Goal: Task Accomplishment & Management: Use online tool/utility

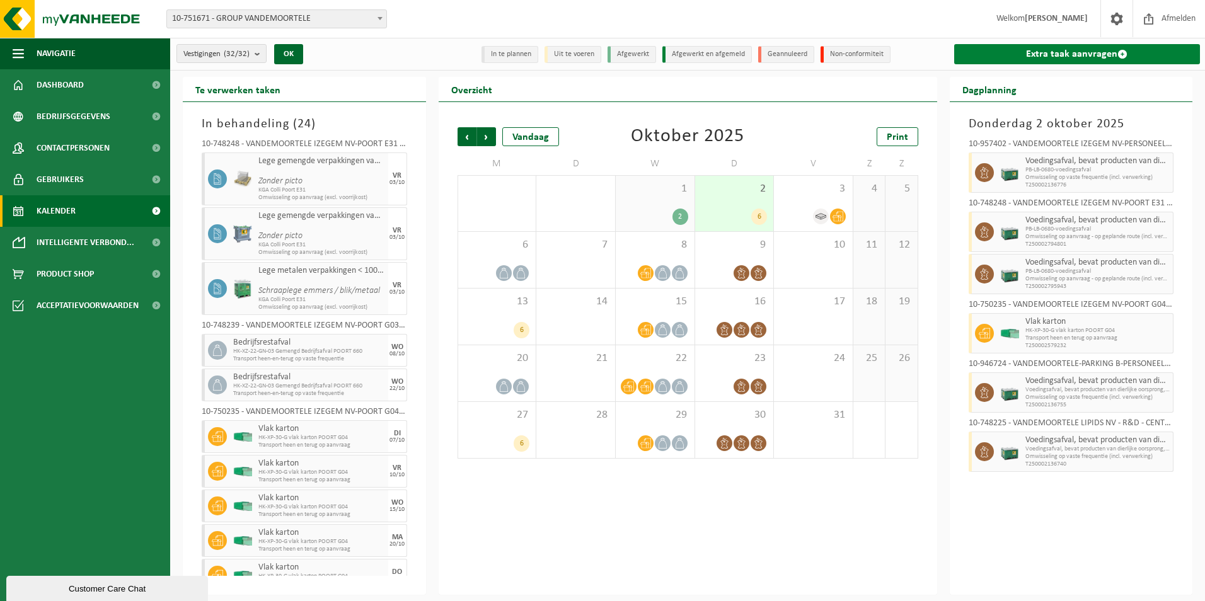
click at [1118, 47] on link "Extra taak aanvragen" at bounding box center [1077, 54] width 247 height 20
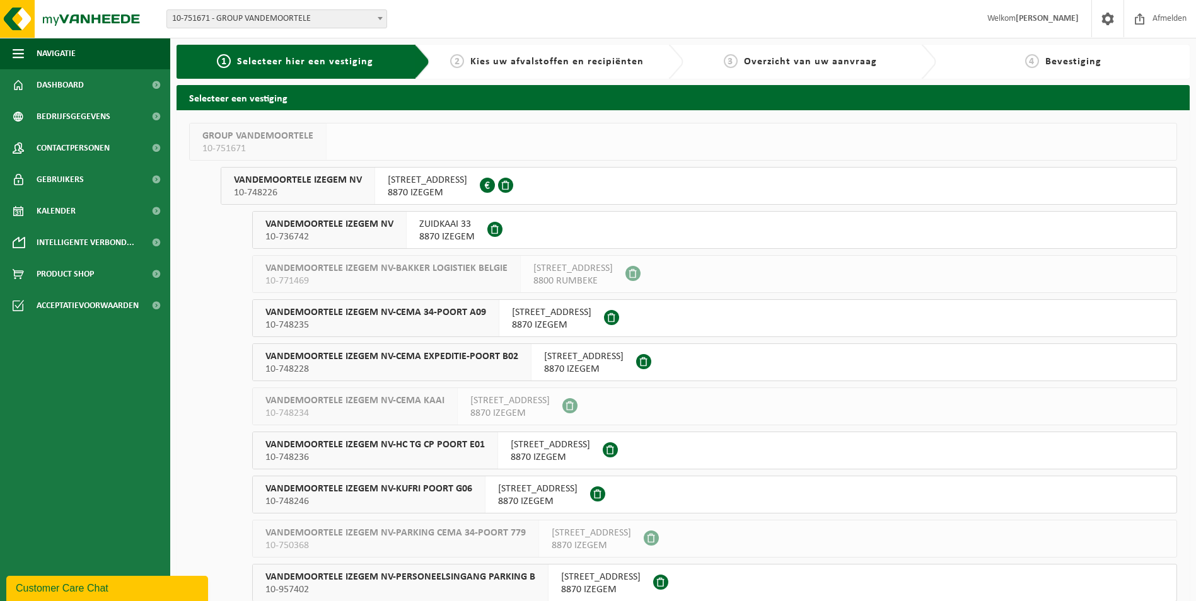
click at [416, 488] on span "VANDEMOORTELE IZEGEM NV-KUFRI POORT G06" at bounding box center [368, 489] width 207 height 13
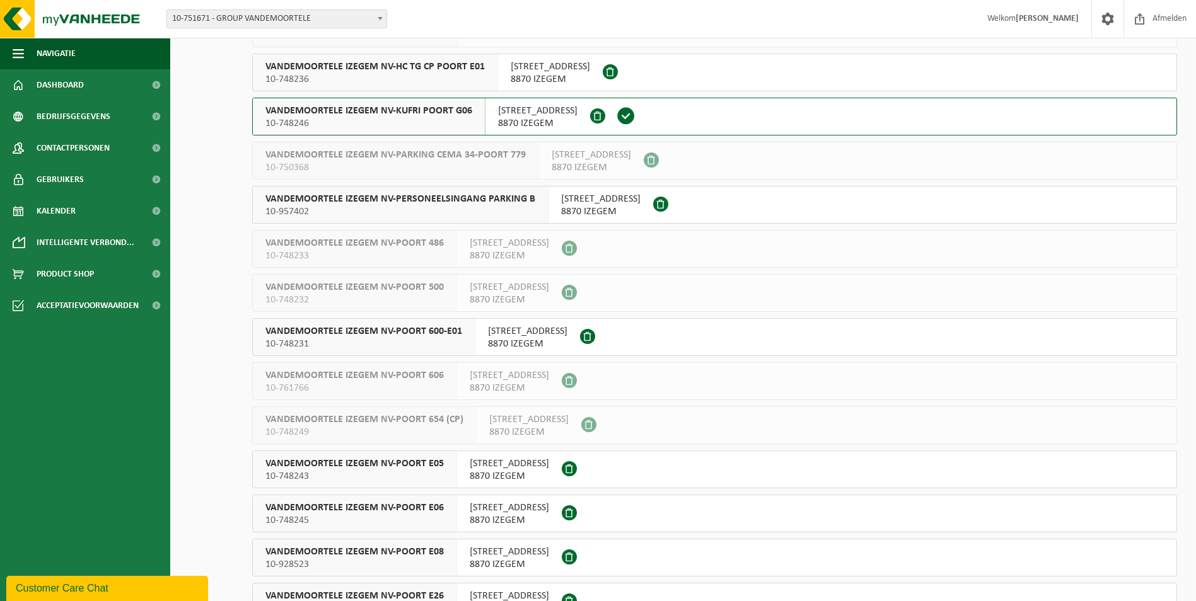
scroll to position [441, 0]
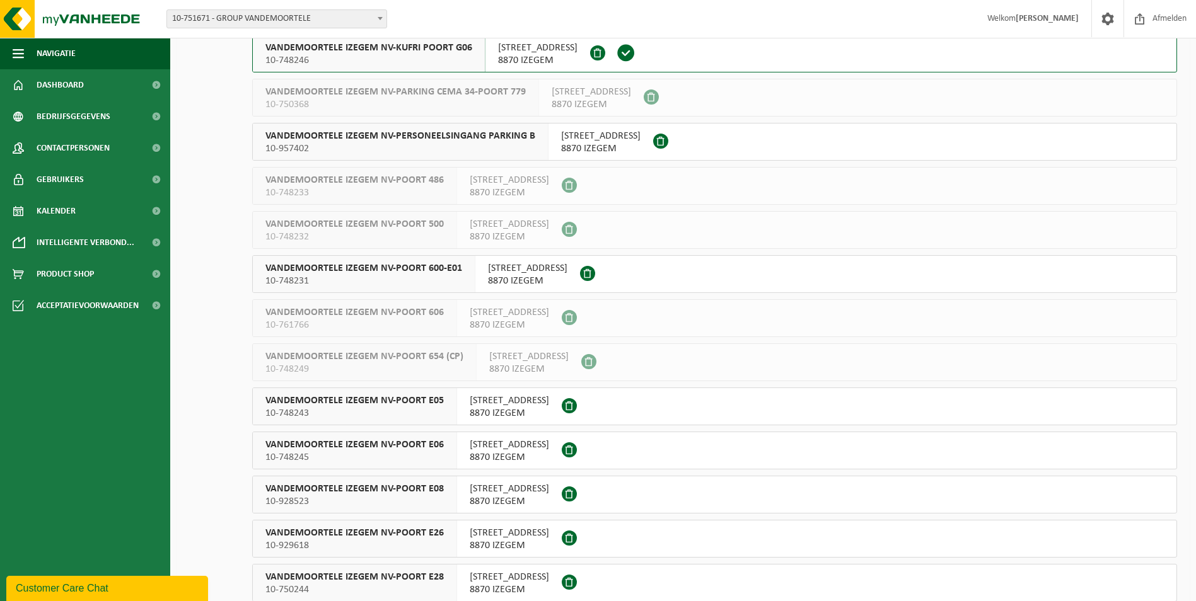
click at [408, 439] on span "VANDEMOORTELE IZEGEM NV-POORT E06" at bounding box center [354, 445] width 178 height 13
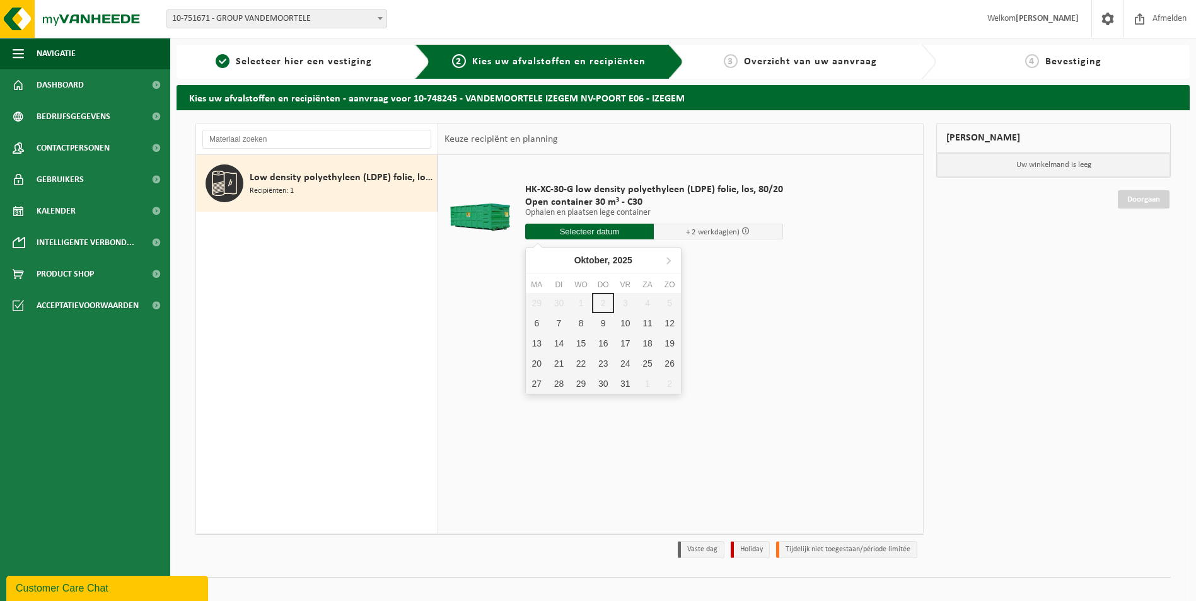
click at [606, 235] on input "text" at bounding box center [589, 232] width 129 height 16
click at [615, 226] on input "text" at bounding box center [589, 232] width 129 height 16
click at [601, 305] on div "29 30 1 2 3 4 5 6 7 8 9 10 11 12 13 14 15 16 17 18 19 20 21 22 23 24 25 26 27 2…" at bounding box center [603, 343] width 155 height 101
click at [541, 324] on div "6" at bounding box center [537, 323] width 22 height 20
type input "Van 2025-10-06"
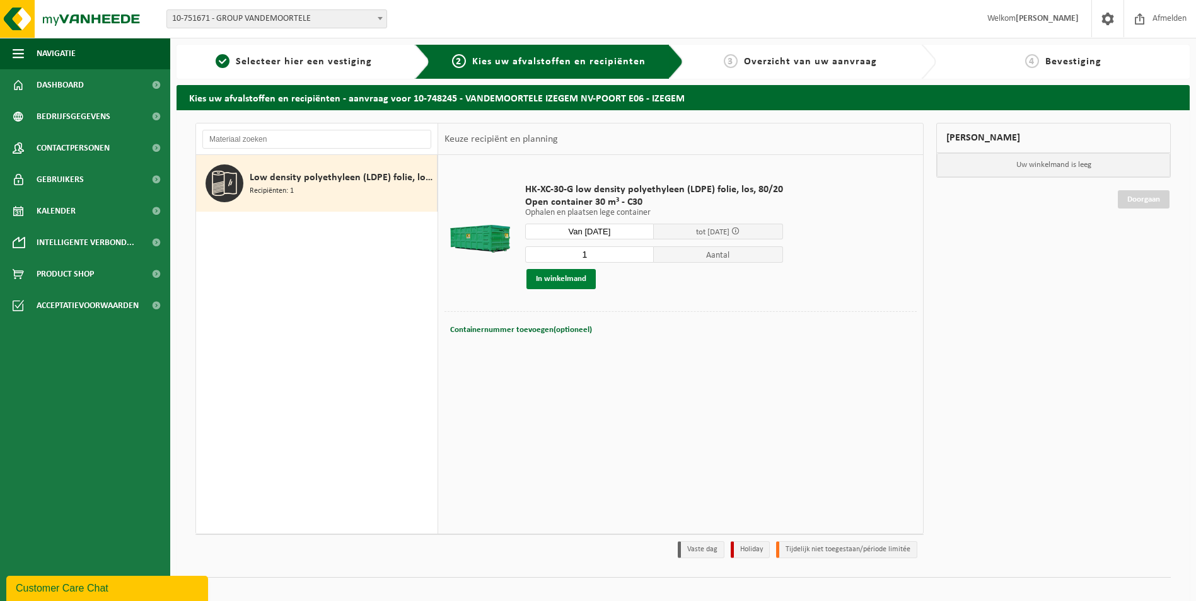
click at [572, 280] on button "In winkelmand" at bounding box center [560, 279] width 69 height 20
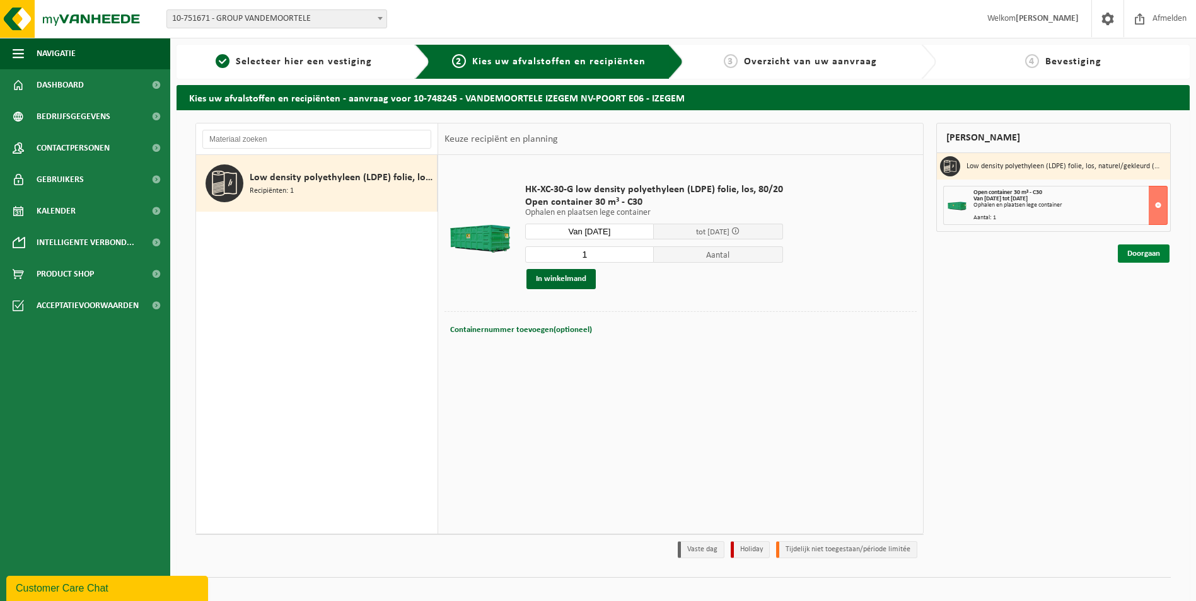
click at [1147, 256] on link "Doorgaan" at bounding box center [1144, 254] width 52 height 18
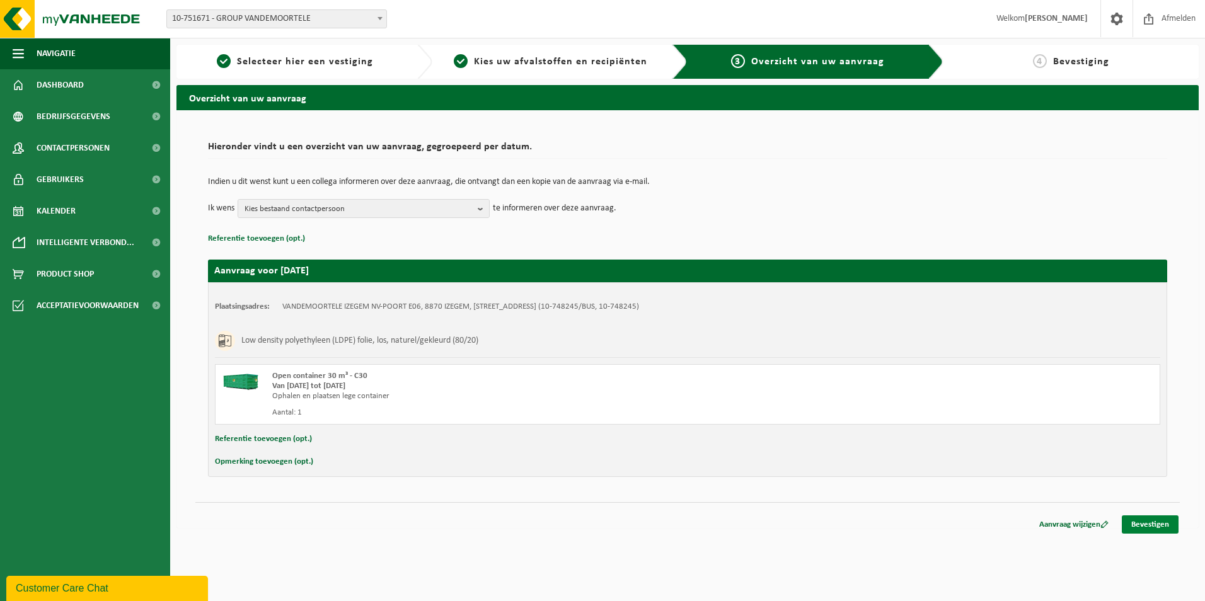
click at [1159, 522] on link "Bevestigen" at bounding box center [1150, 525] width 57 height 18
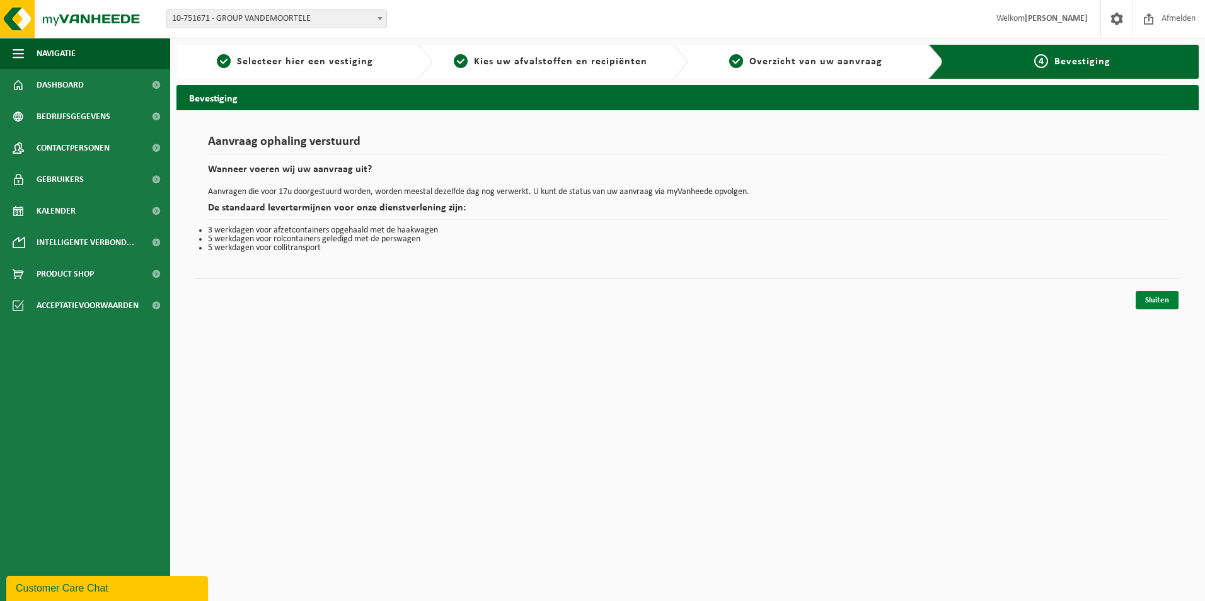
click at [1164, 305] on link "Sluiten" at bounding box center [1157, 300] width 43 height 18
